Goal: Navigation & Orientation: Go to known website

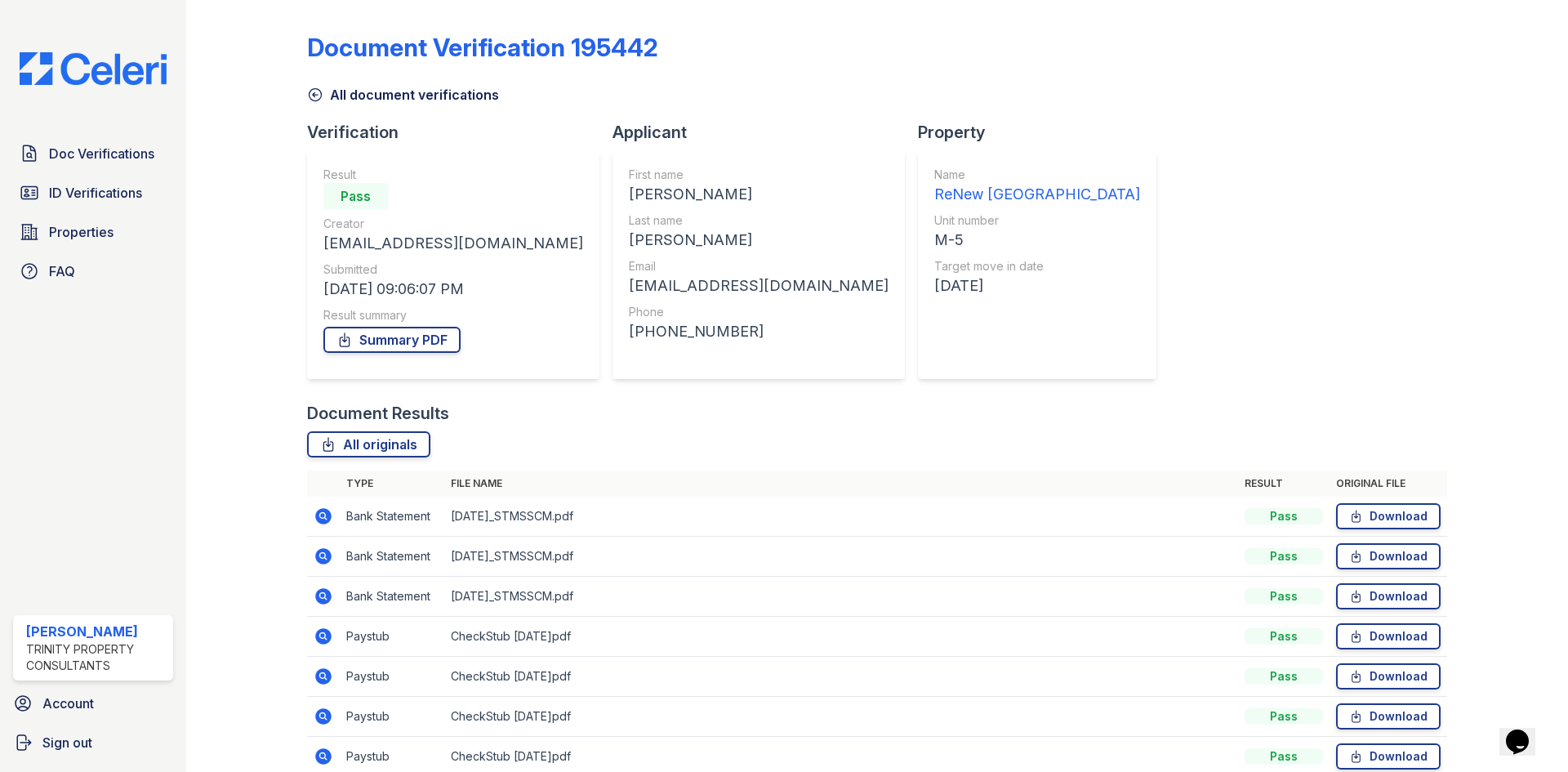
click at [141, 50] on div "Doc Verifications ID Verifications Properties FAQ T Kelly Trinity Property Cons…" at bounding box center [93, 386] width 186 height 772
click at [143, 71] on img at bounding box center [93, 68] width 173 height 32
